Goal: Navigation & Orientation: Find specific page/section

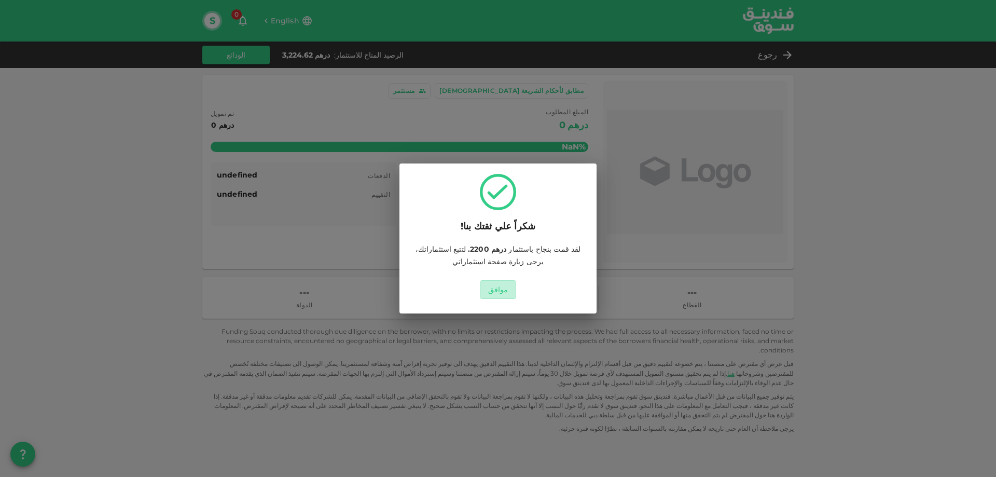
click at [504, 287] on button "موافق" at bounding box center [498, 289] width 37 height 19
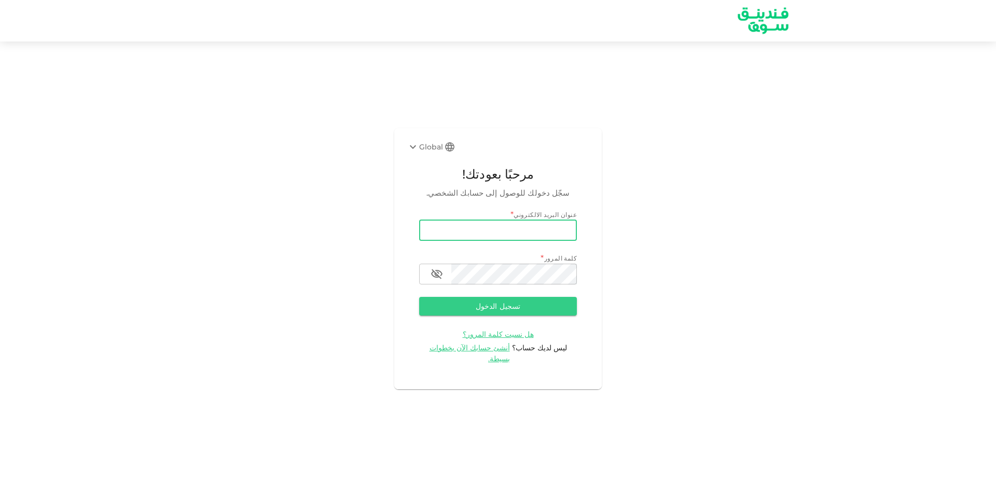
click at [465, 236] on input "email" at bounding box center [498, 230] width 158 height 21
type input "[EMAIL_ADDRESS][DOMAIN_NAME]"
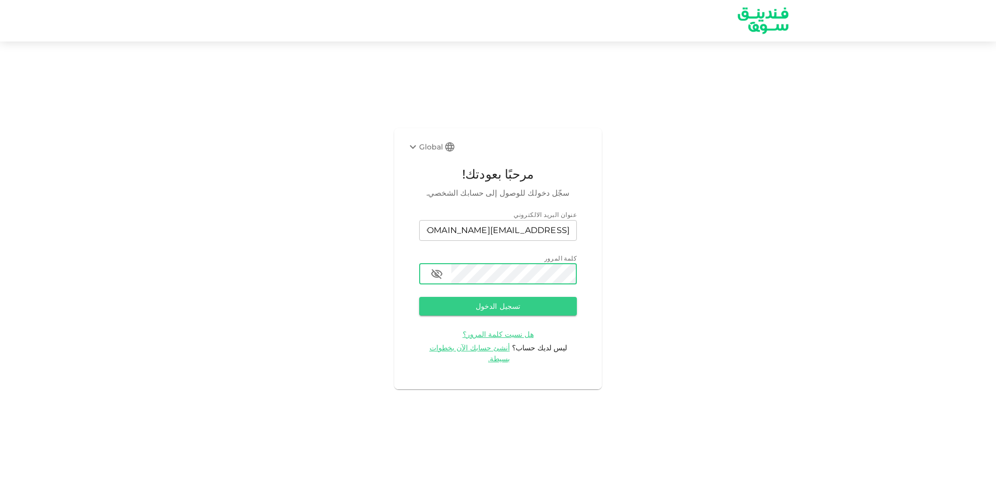
click at [419, 297] on button "تسجيل الدخول" at bounding box center [498, 306] width 158 height 19
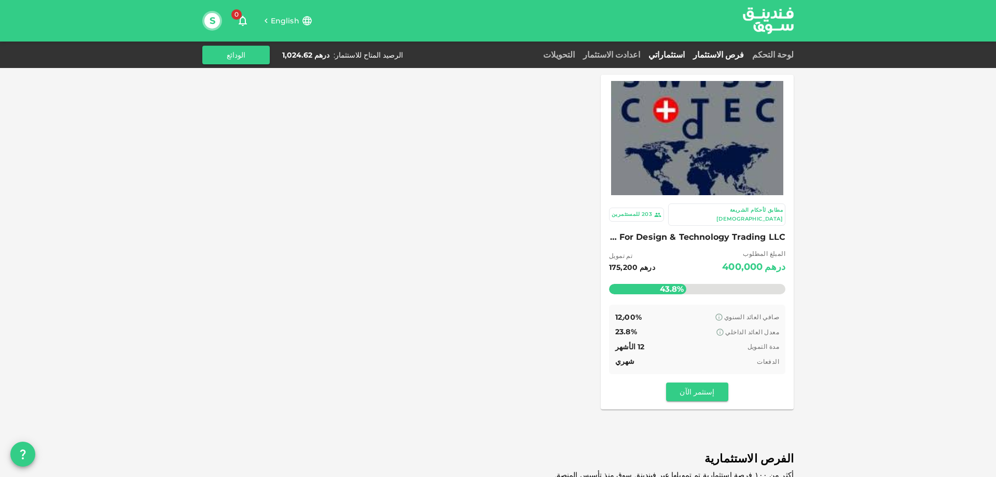
click at [684, 53] on link "استثماراتي" at bounding box center [666, 55] width 45 height 10
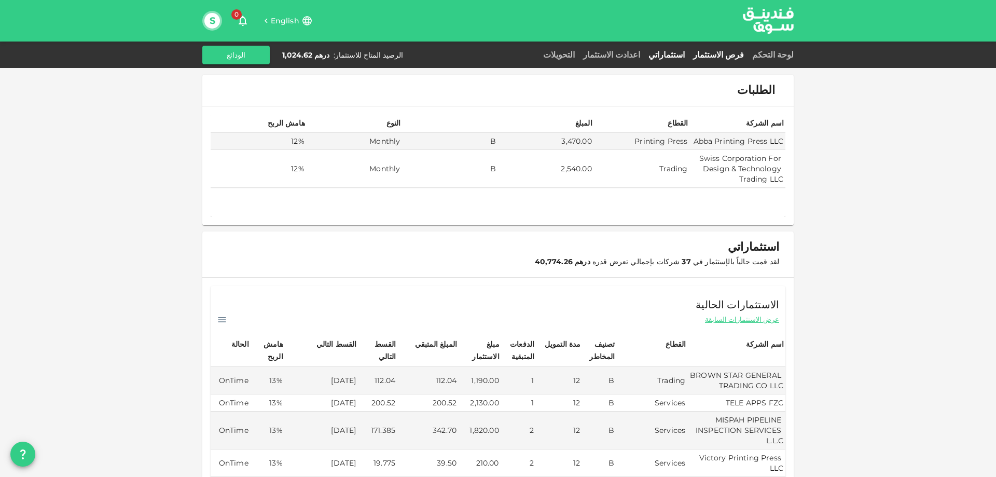
click at [724, 53] on link "فرص الاستثمار" at bounding box center [718, 55] width 59 height 10
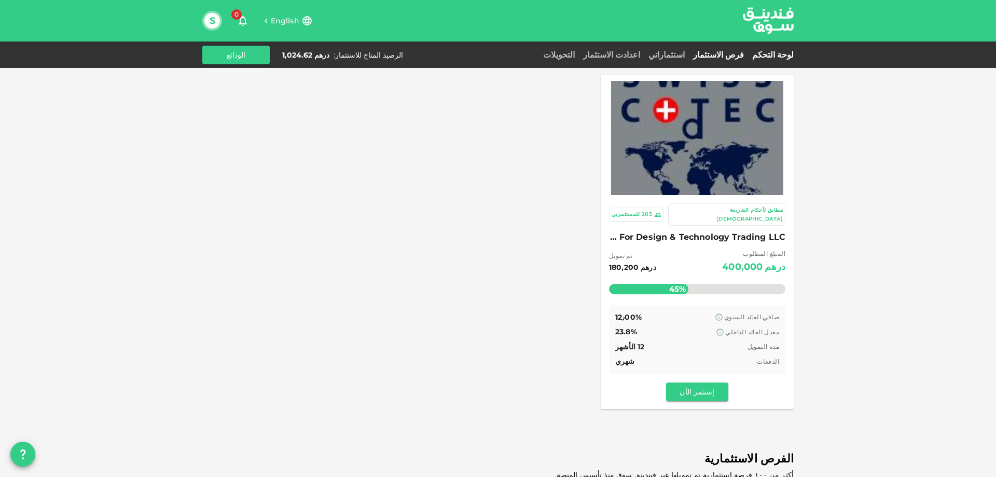
click at [770, 51] on link "لوحة التحكم" at bounding box center [771, 55] width 46 height 10
